Goal: Navigation & Orientation: Find specific page/section

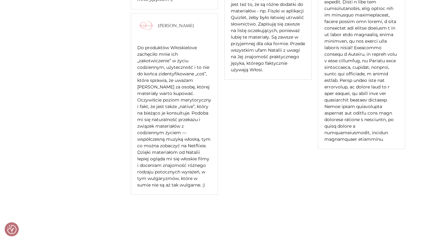
scroll to position [1431, 0]
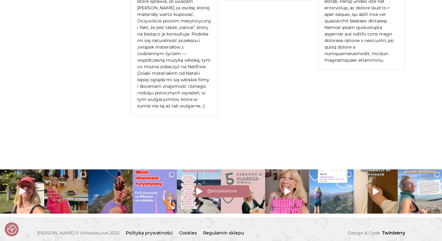
click at [153, 187] on div "@wloskielove" at bounding box center [221, 191] width 442 height 14
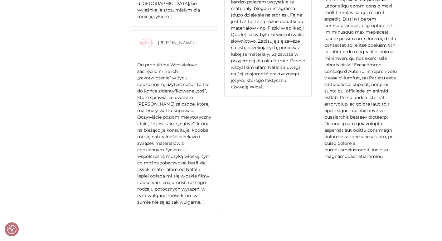
scroll to position [0, 0]
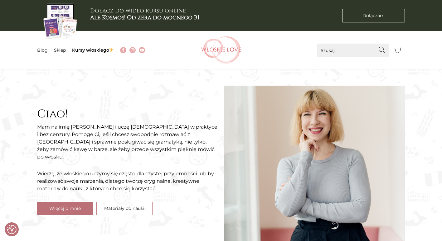
click at [56, 51] on link "Sklep" at bounding box center [60, 50] width 12 height 6
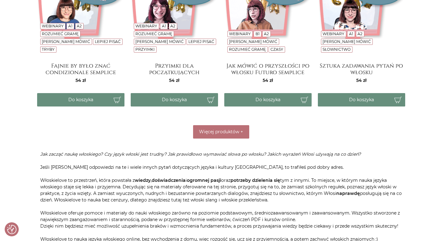
scroll to position [1155, 0]
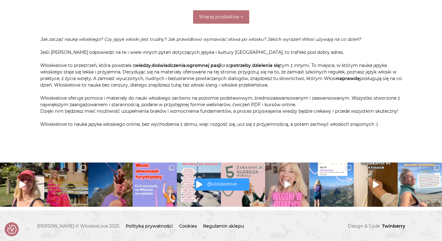
click at [222, 185] on span "@wloskielove" at bounding box center [222, 185] width 30 height 6
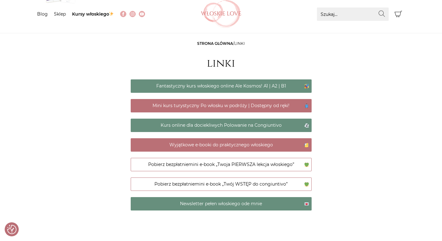
scroll to position [159, 0]
